Goal: Information Seeking & Learning: Check status

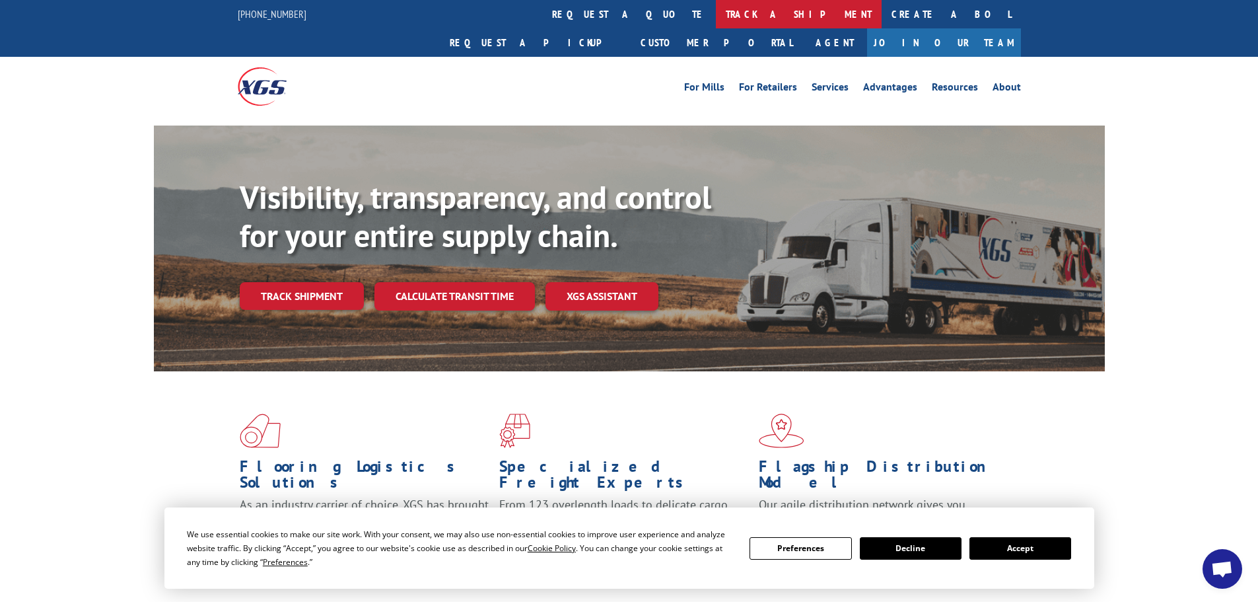
click at [716, 11] on link "track a shipment" at bounding box center [799, 14] width 166 height 28
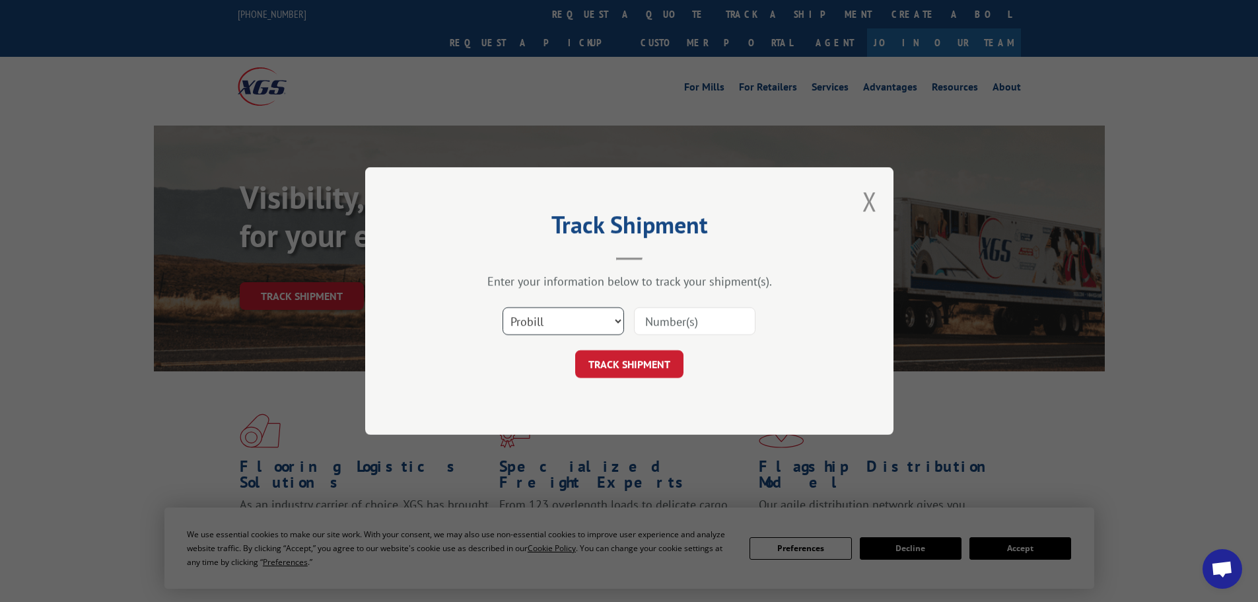
click at [554, 326] on select "Select category... Probill BOL PO" at bounding box center [563, 321] width 121 height 28
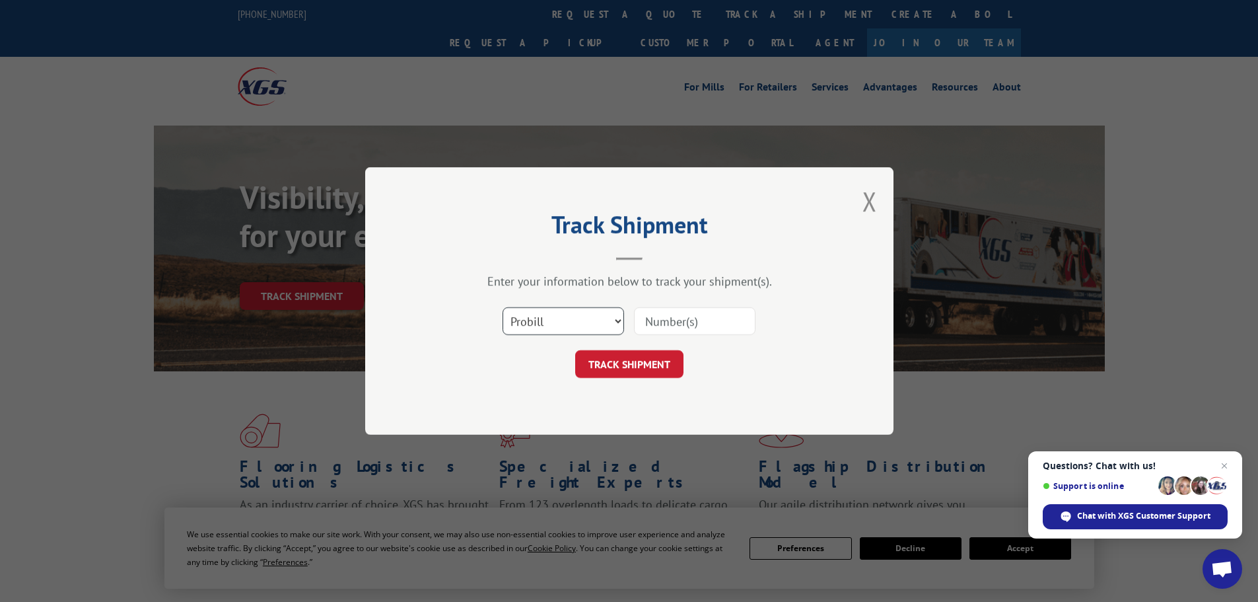
select select "po"
click at [503, 307] on select "Select category... Probill BOL PO" at bounding box center [563, 321] width 121 height 28
click at [654, 318] on input at bounding box center [694, 321] width 121 height 28
type input "25548351"
click button "TRACK SHIPMENT" at bounding box center [629, 364] width 108 height 28
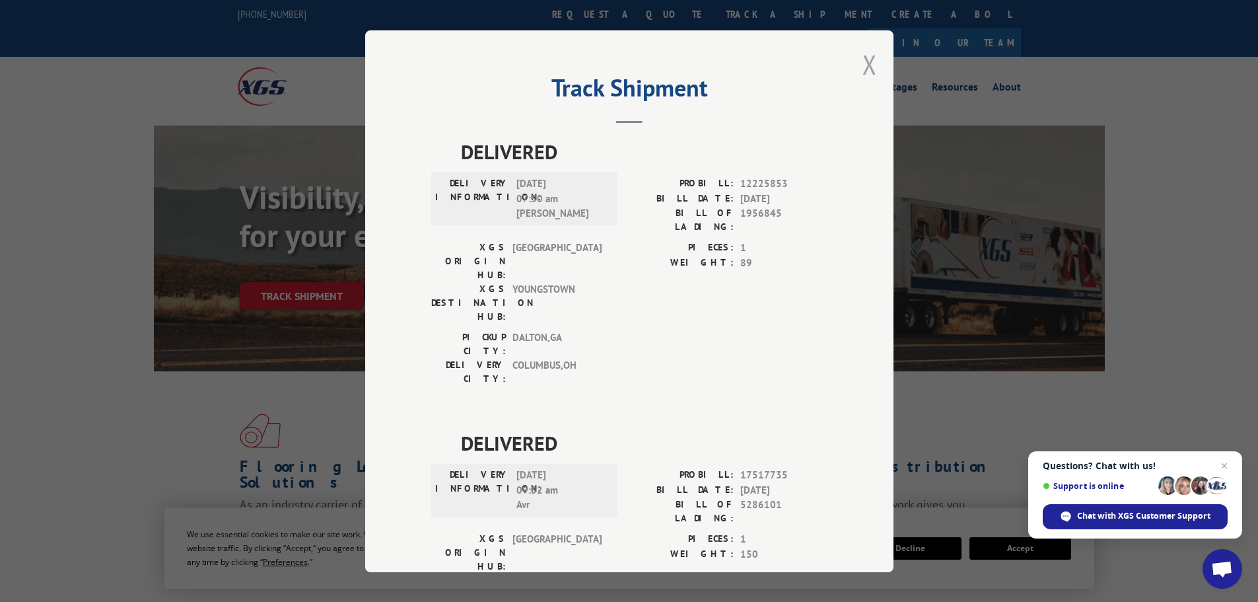
click at [866, 63] on button "Close modal" at bounding box center [869, 64] width 15 height 35
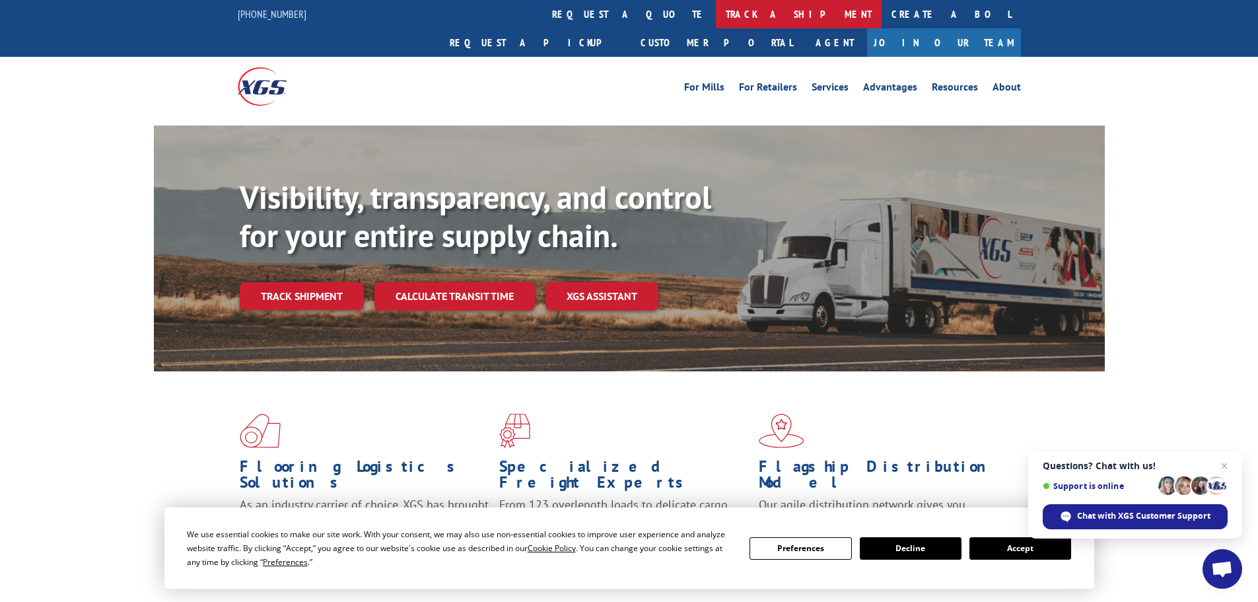
click at [716, 5] on link "track a shipment" at bounding box center [799, 14] width 166 height 28
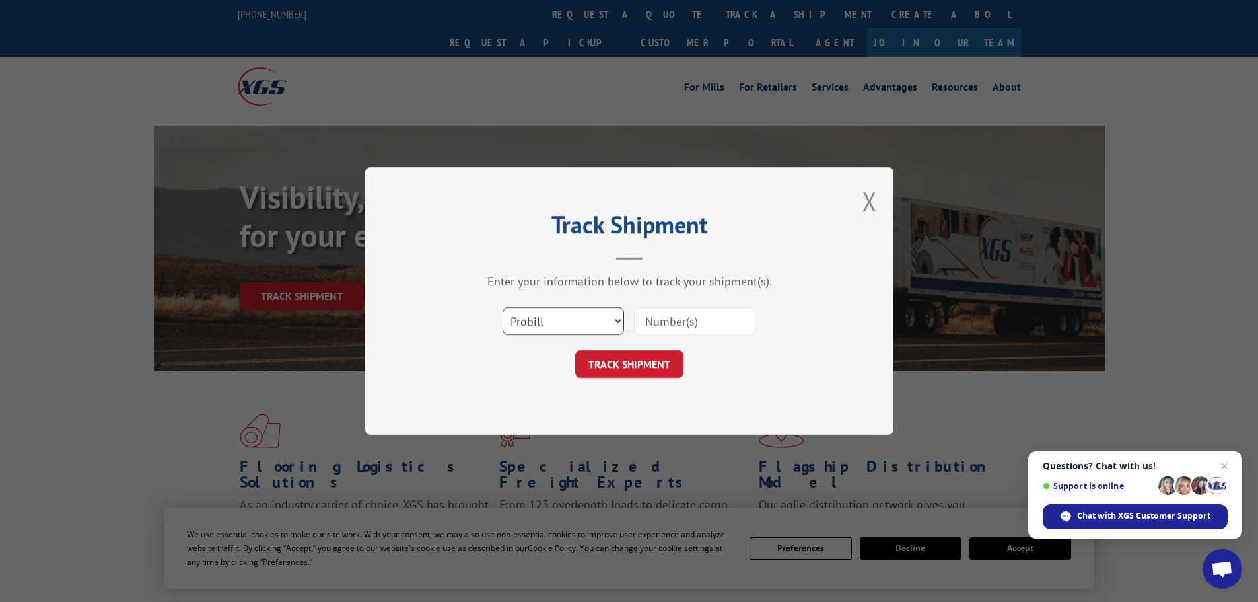
click at [543, 322] on select "Select category... Probill BOL PO" at bounding box center [563, 321] width 121 height 28
select select "po"
click at [503, 307] on select "Select category... Probill BOL PO" at bounding box center [563, 321] width 121 height 28
click at [676, 324] on input at bounding box center [694, 321] width 121 height 28
type input "25548398"
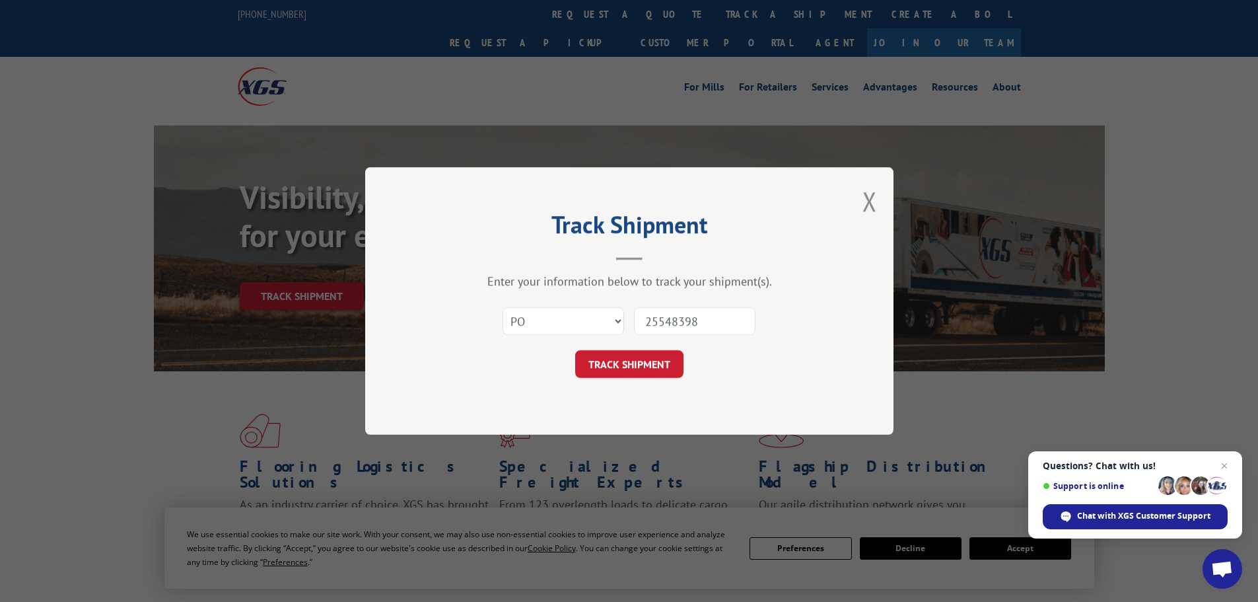
click button "TRACK SHIPMENT" at bounding box center [629, 364] width 108 height 28
